Goal: Task Accomplishment & Management: Manage account settings

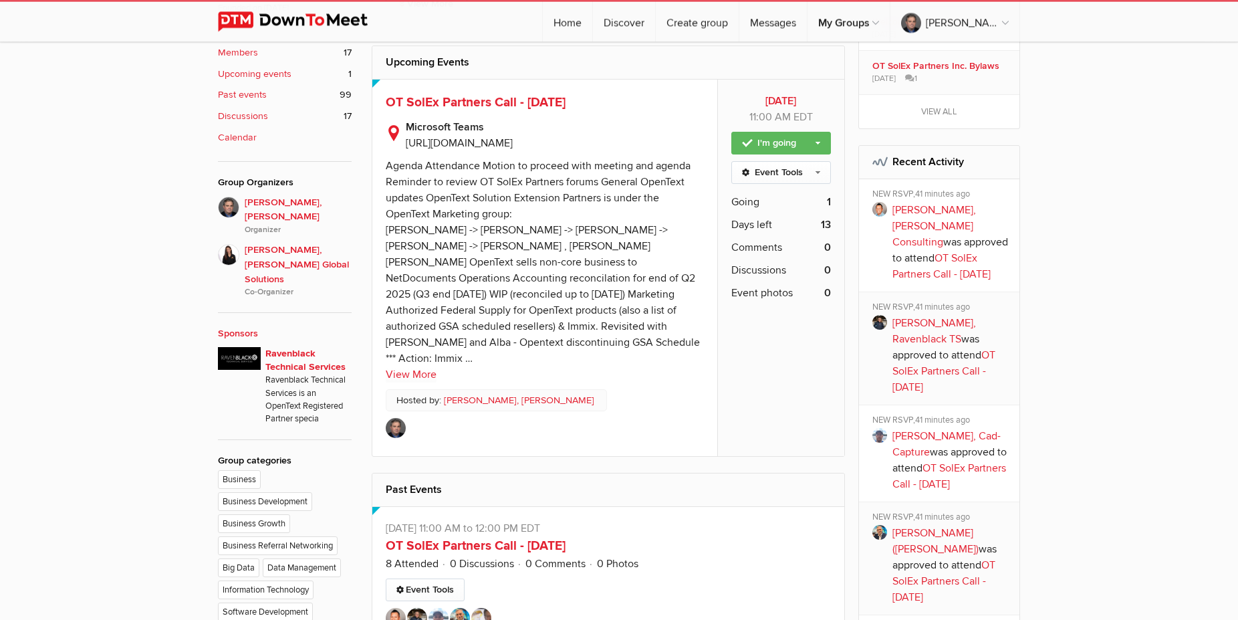
scroll to position [546, 0]
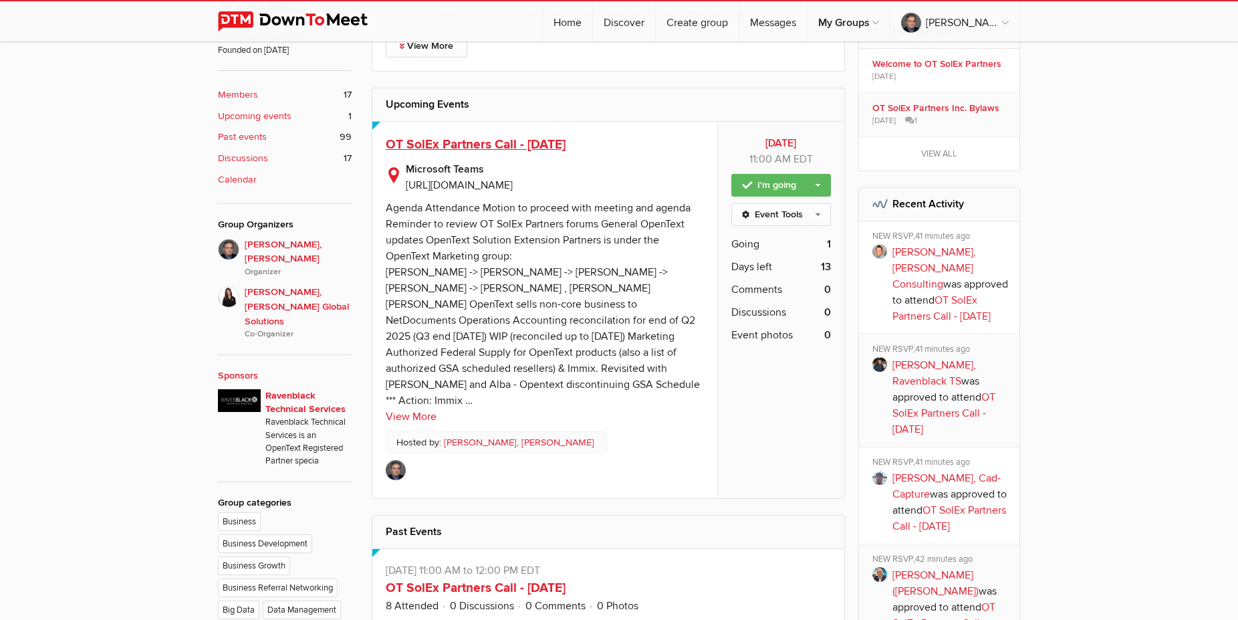
click at [471, 142] on span "OT SolEx Partners Call - [DATE]" at bounding box center [476, 144] width 180 height 16
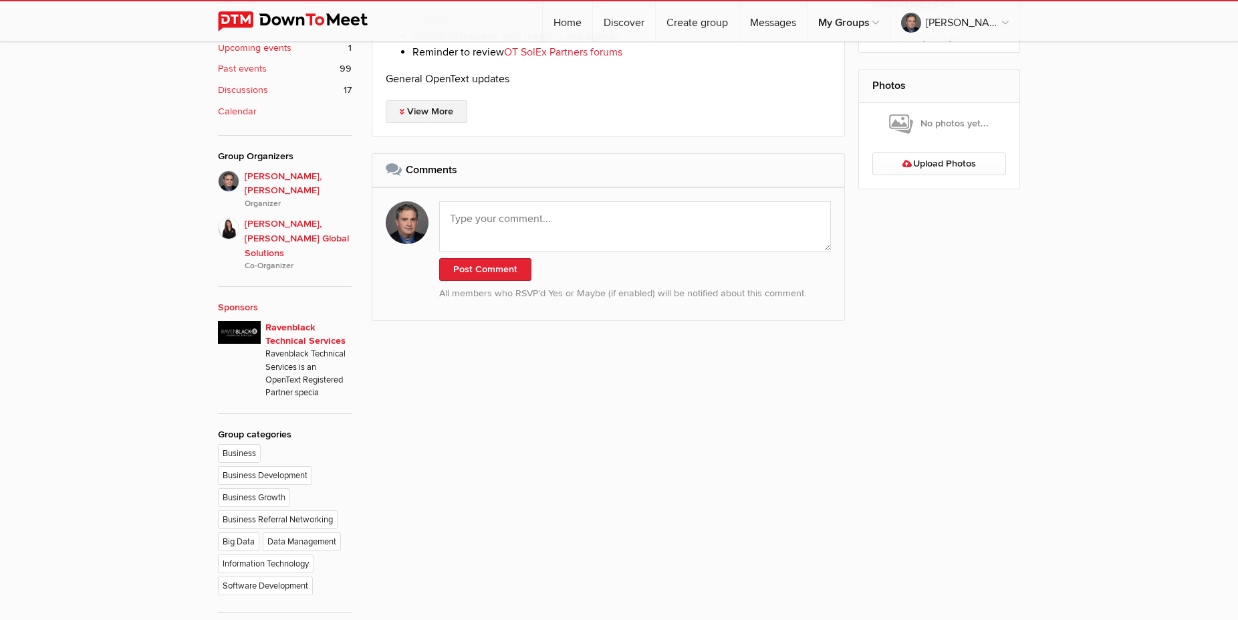
click at [430, 123] on link "View More" at bounding box center [427, 111] width 82 height 23
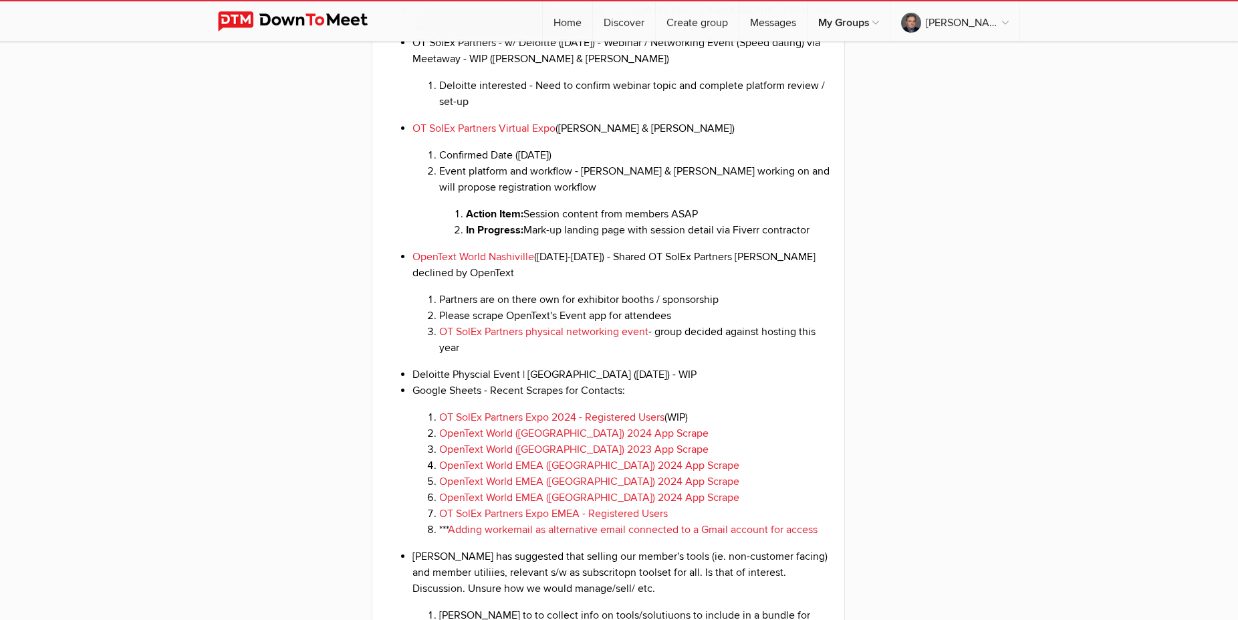
scroll to position [1590, 0]
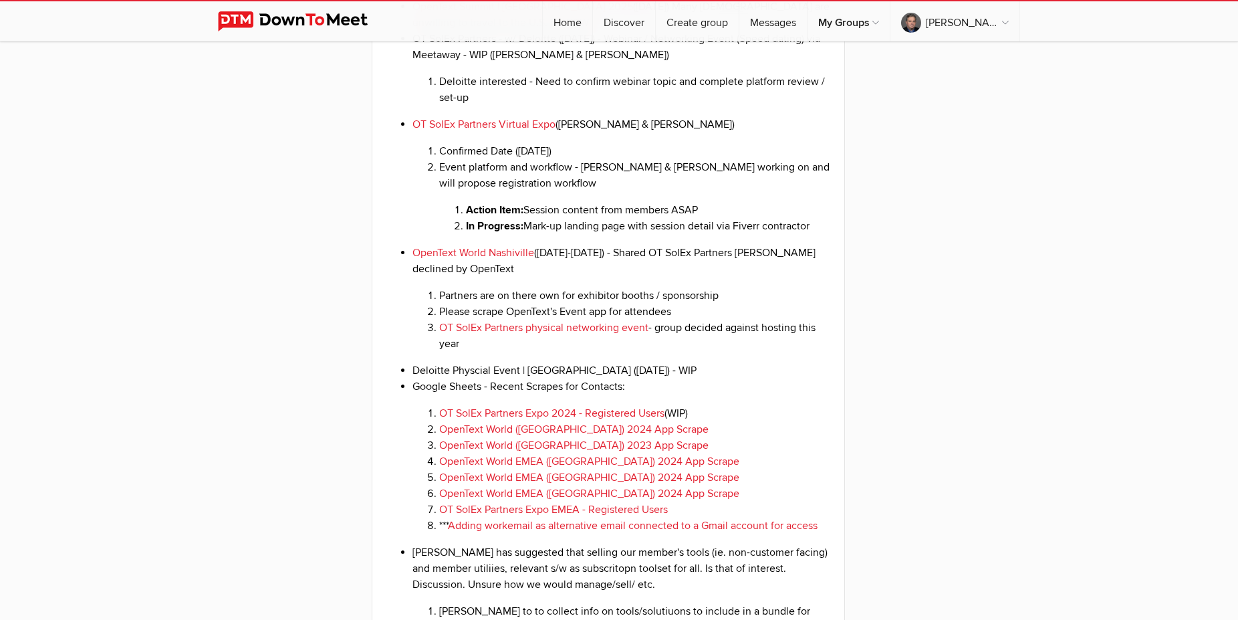
click at [590, 279] on li "OpenText World Nashiville ([DATE]-[DATE]) - Shared OT SolEx Partners [PERSON_NA…" at bounding box center [622, 298] width 419 height 107
click at [595, 280] on li "OpenText World Nashiville ([DATE]-[DATE]) - Shared OT SolEx Partners [PERSON_NA…" at bounding box center [622, 298] width 419 height 107
click at [651, 378] on li "Deloitte Physcial Event | [GEOGRAPHIC_DATA] ([DATE]) - WIP" at bounding box center [622, 370] width 419 height 16
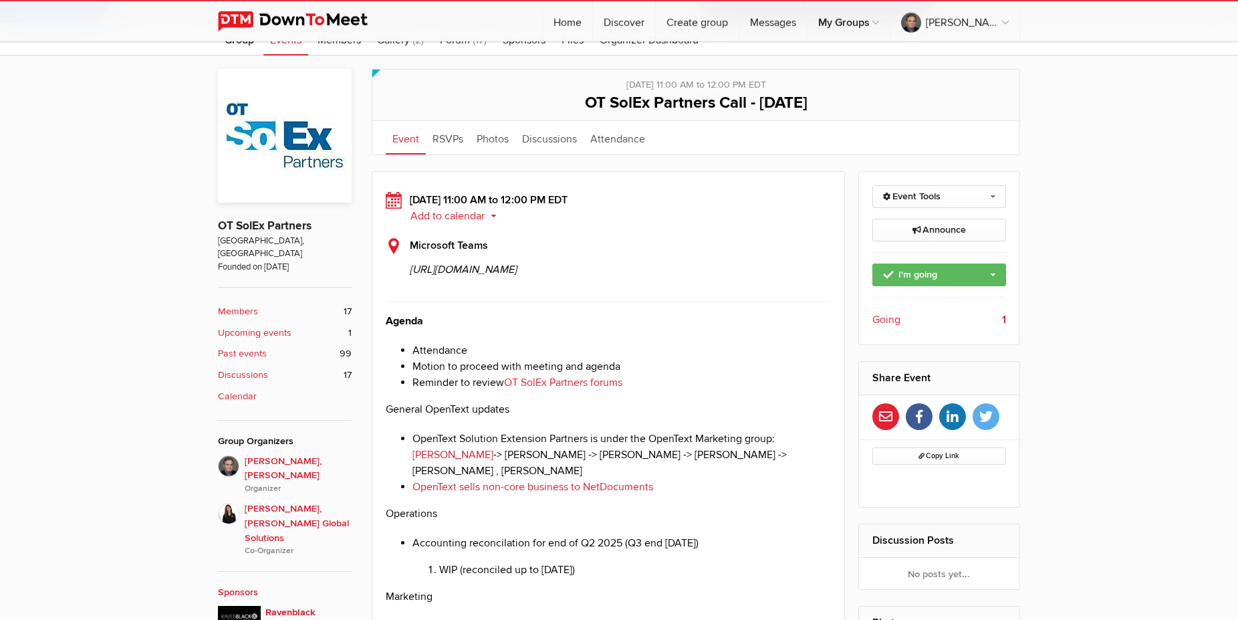
scroll to position [226, 0]
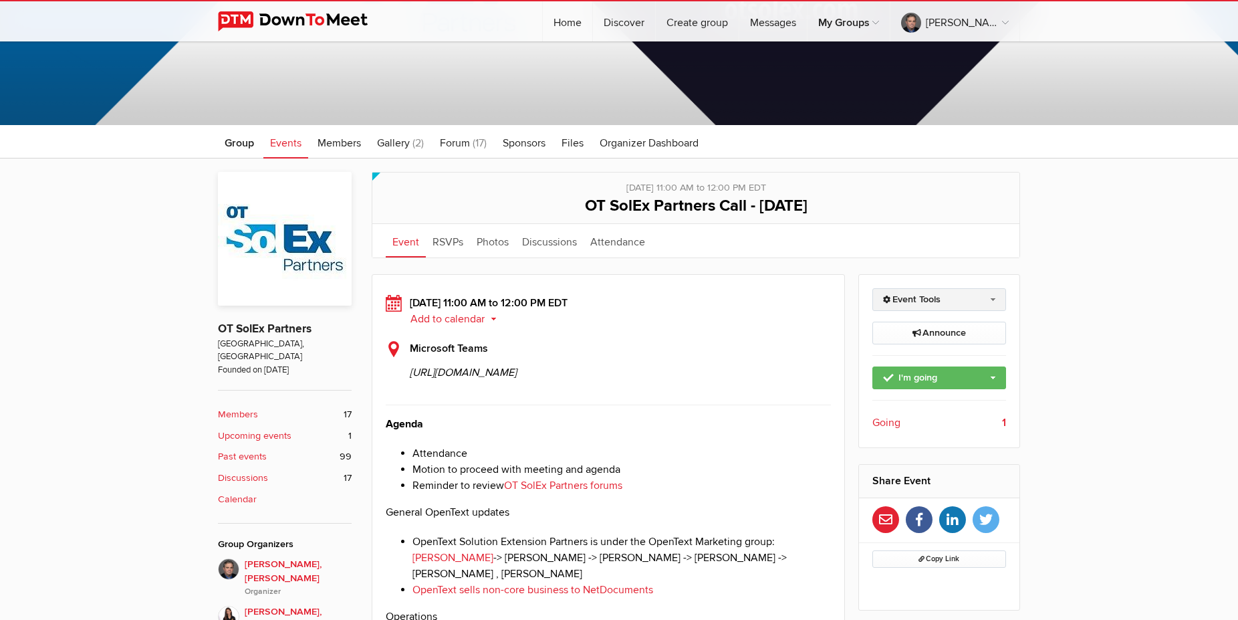
click at [994, 307] on link "Event Tools" at bounding box center [940, 299] width 134 height 23
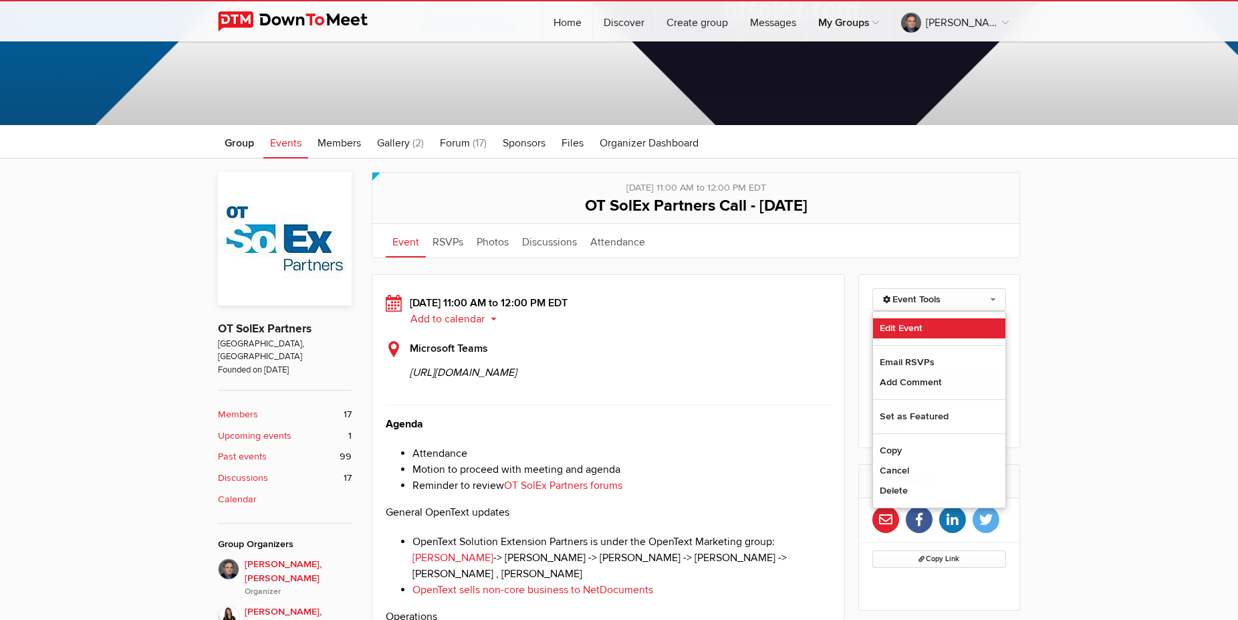
click at [911, 334] on link "Edit Event" at bounding box center [939, 328] width 133 height 20
select select "11:00:00"
select select
select select "PM"
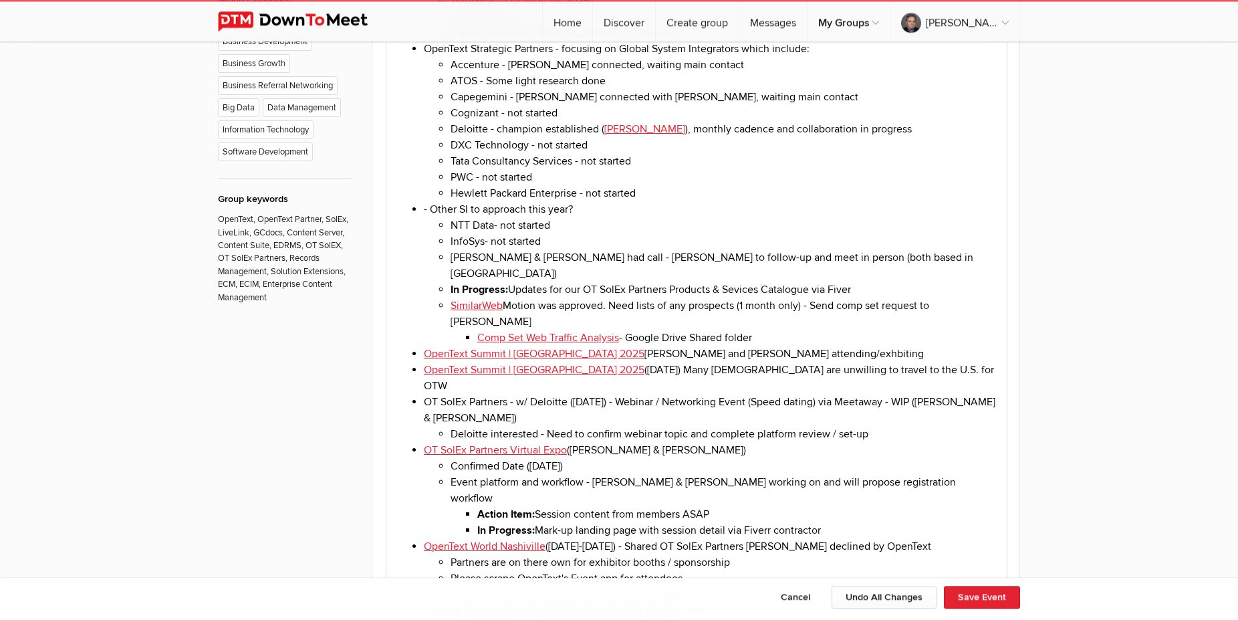
scroll to position [1045, 0]
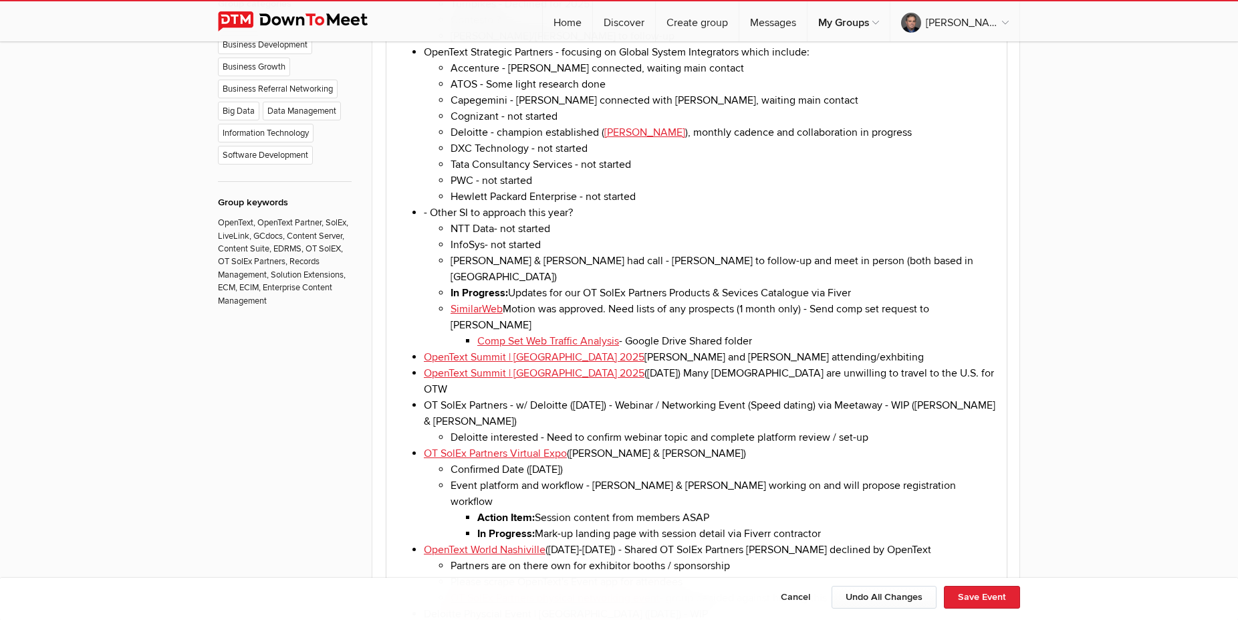
click at [574, 349] on li "OpenText Summit | [GEOGRAPHIC_DATA] 2025 [PERSON_NAME] and [PERSON_NAME] attend…" at bounding box center [710, 357] width 572 height 16
click at [570, 349] on li "OpenText Summit | [GEOGRAPHIC_DATA] 2025 [PERSON_NAME] and [PERSON_NAME] attend…" at bounding box center [710, 357] width 572 height 16
click at [776, 365] on li "OpenText Summit | [GEOGRAPHIC_DATA] 2025 ([DATE]) Many [DEMOGRAPHIC_DATA] are u…" at bounding box center [710, 381] width 572 height 32
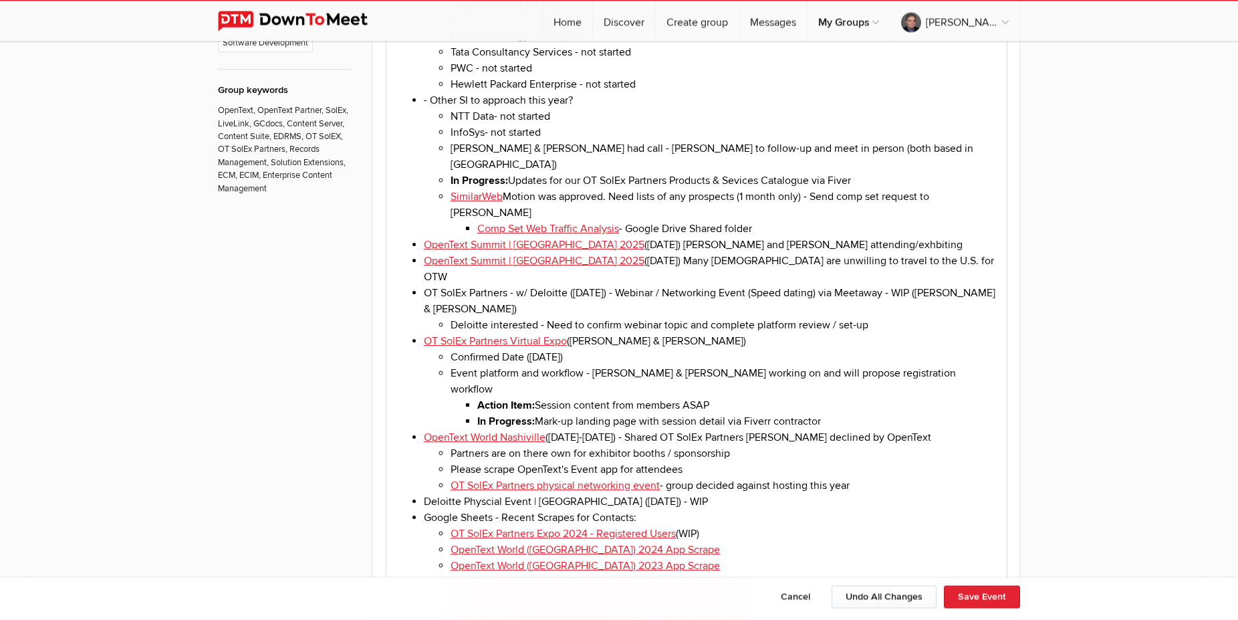
scroll to position [1249, 0]
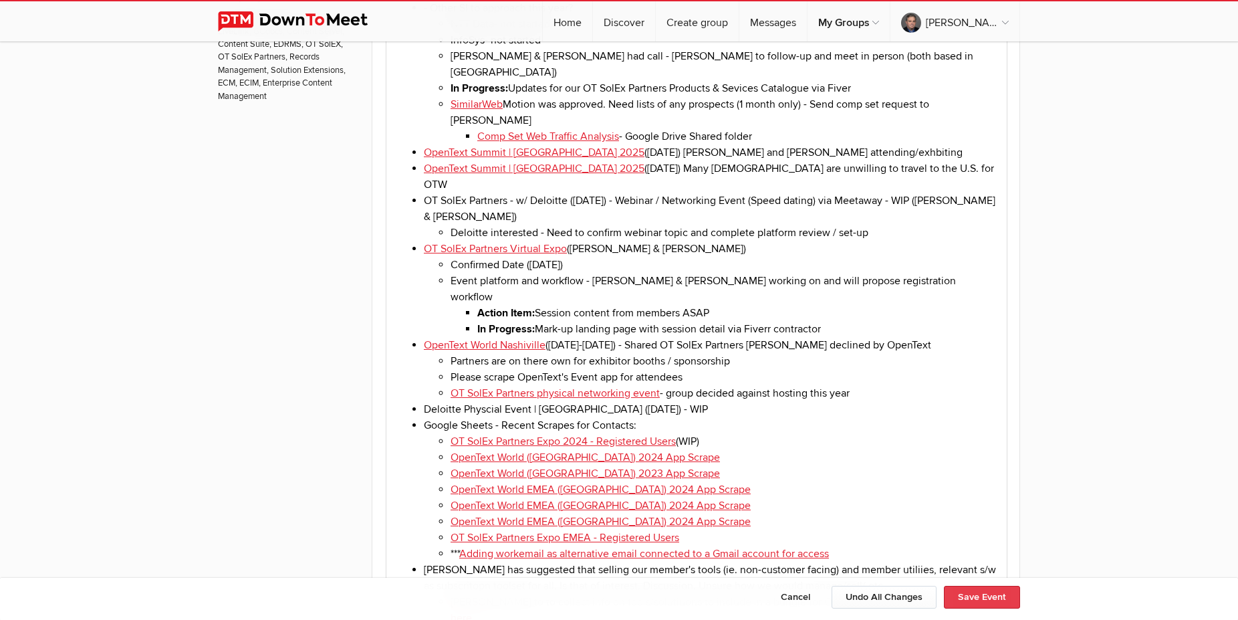
click at [982, 602] on button "Save Event" at bounding box center [982, 597] width 76 height 23
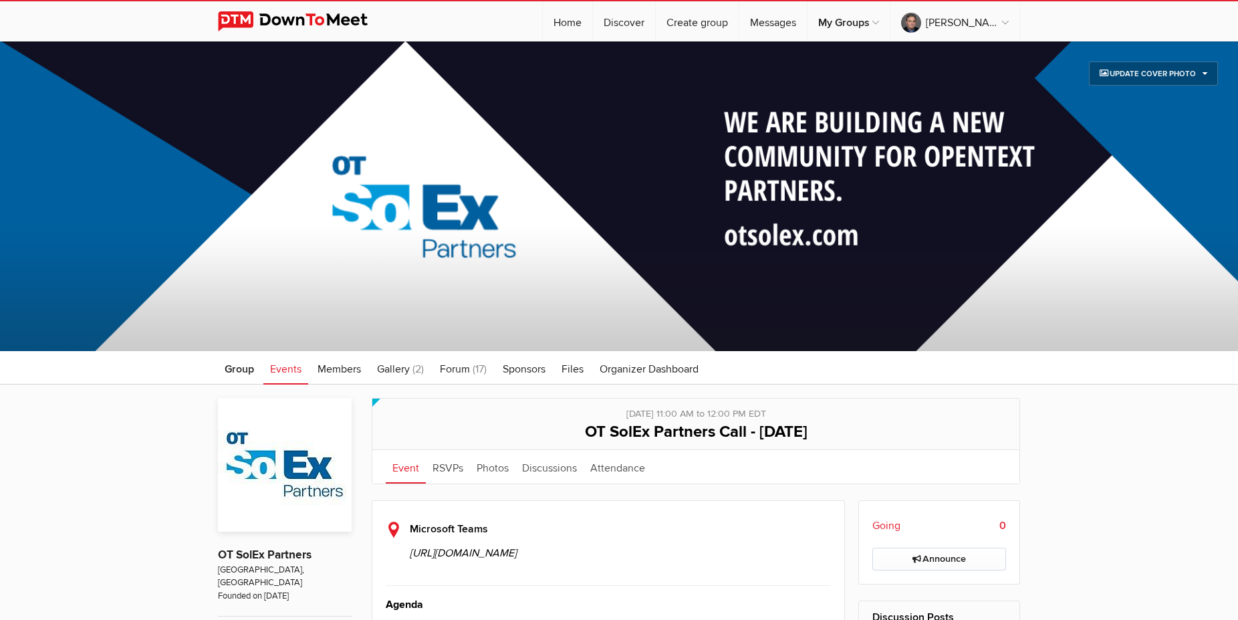
scroll to position [341, 0]
